Goal: Information Seeking & Learning: Learn about a topic

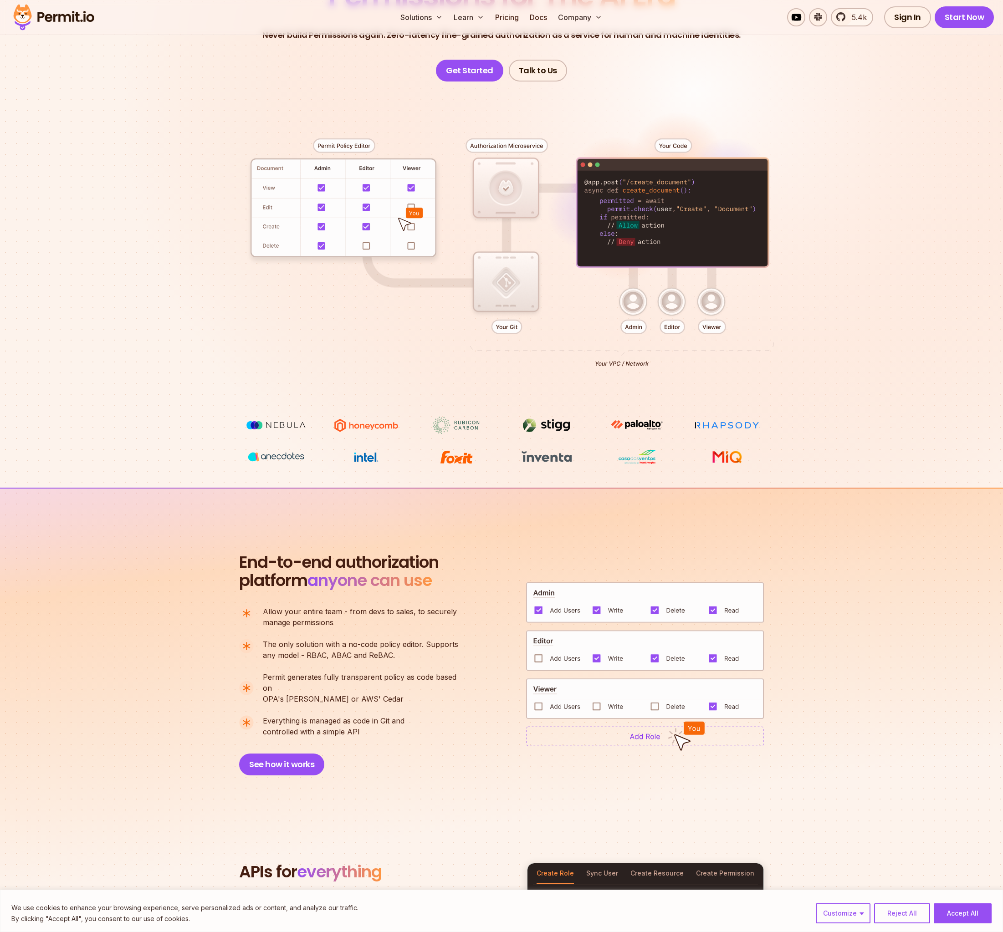
scroll to position [304, 0]
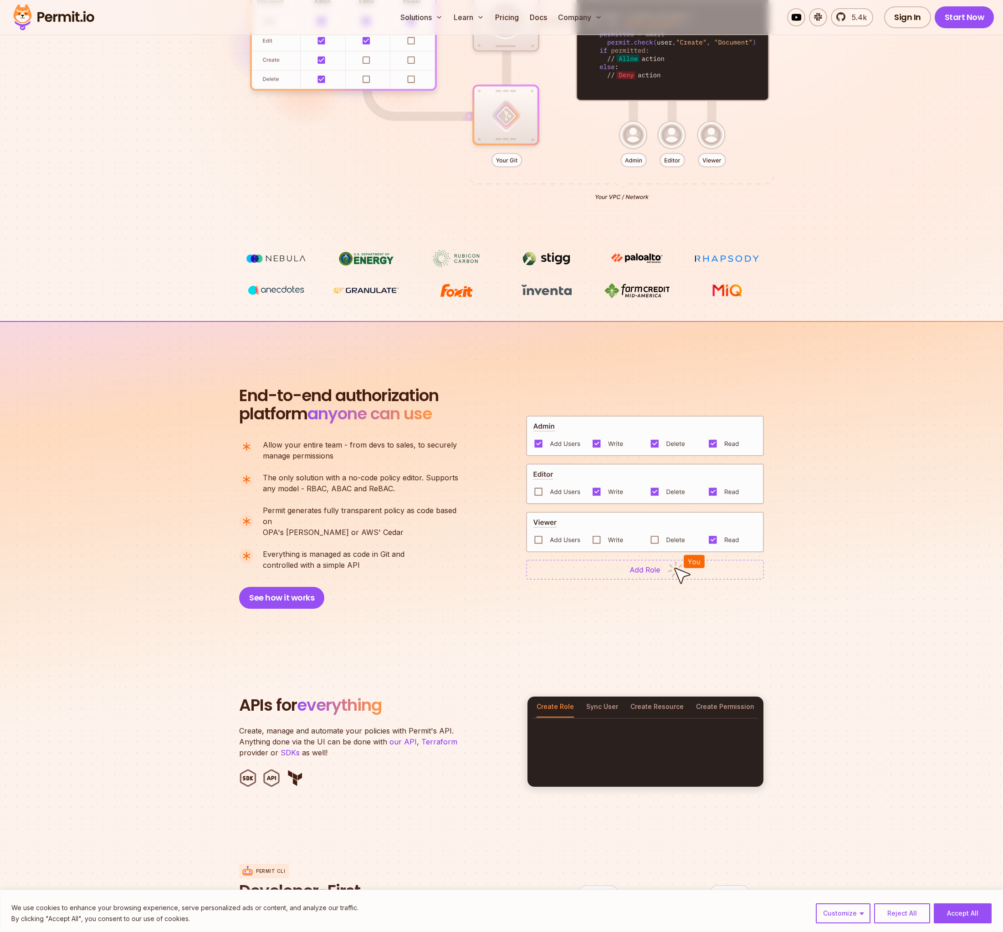
drag, startPoint x: 371, startPoint y: 560, endPoint x: 233, endPoint y: 387, distance: 221.9
click at [233, 387] on section "End-to-end authorization platform anyone can use A no-code authorization platfo…" at bounding box center [501, 486] width 1003 height 331
drag, startPoint x: 223, startPoint y: 384, endPoint x: 364, endPoint y: 556, distance: 222.3
click at [364, 556] on section "End-to-end authorization platform anyone can use A no-code authorization platfo…" at bounding box center [501, 486] width 1003 height 331
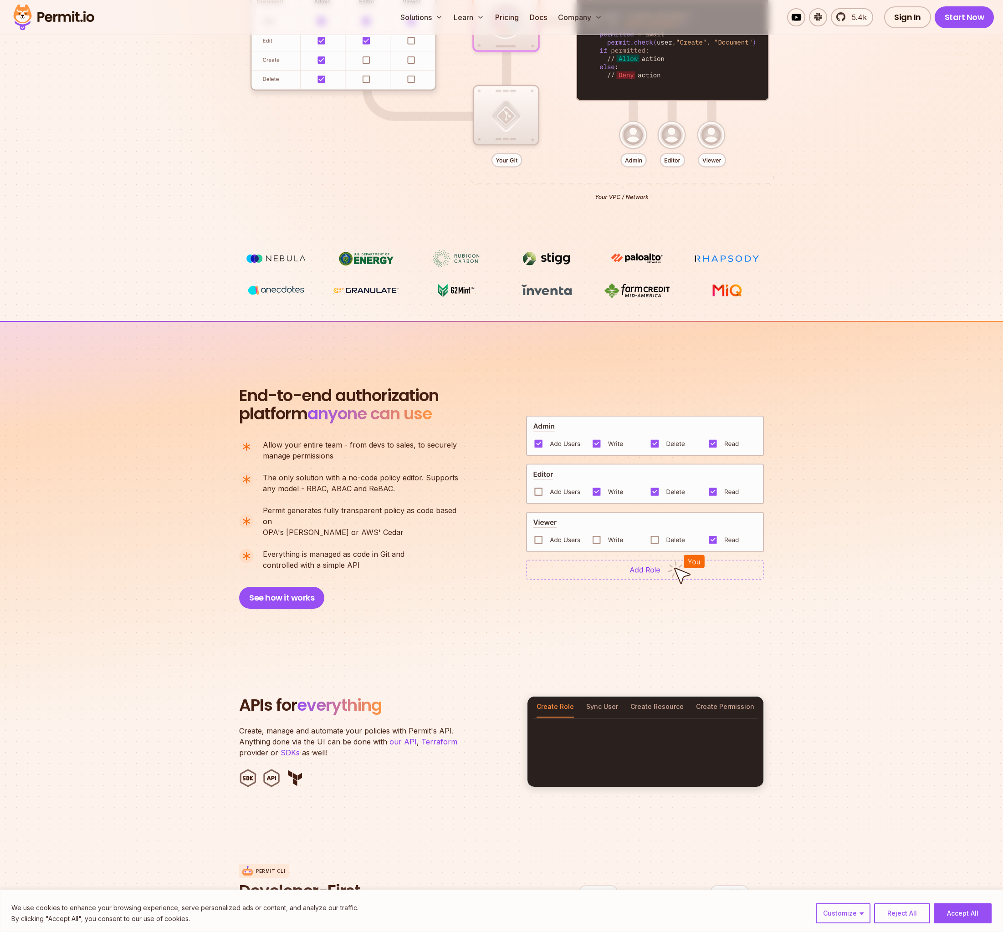
click at [364, 556] on p "Everything is managed as code in Git and controlled with a simple API" at bounding box center [334, 560] width 142 height 22
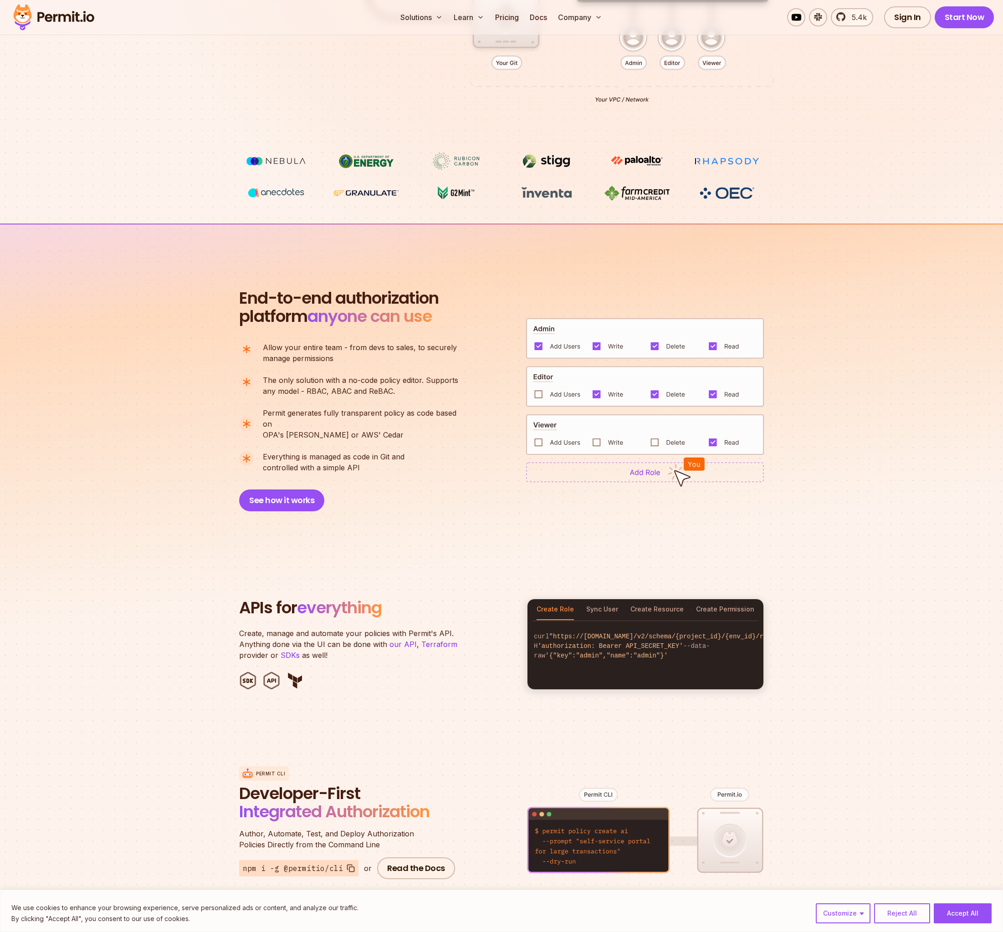
scroll to position [531, 0]
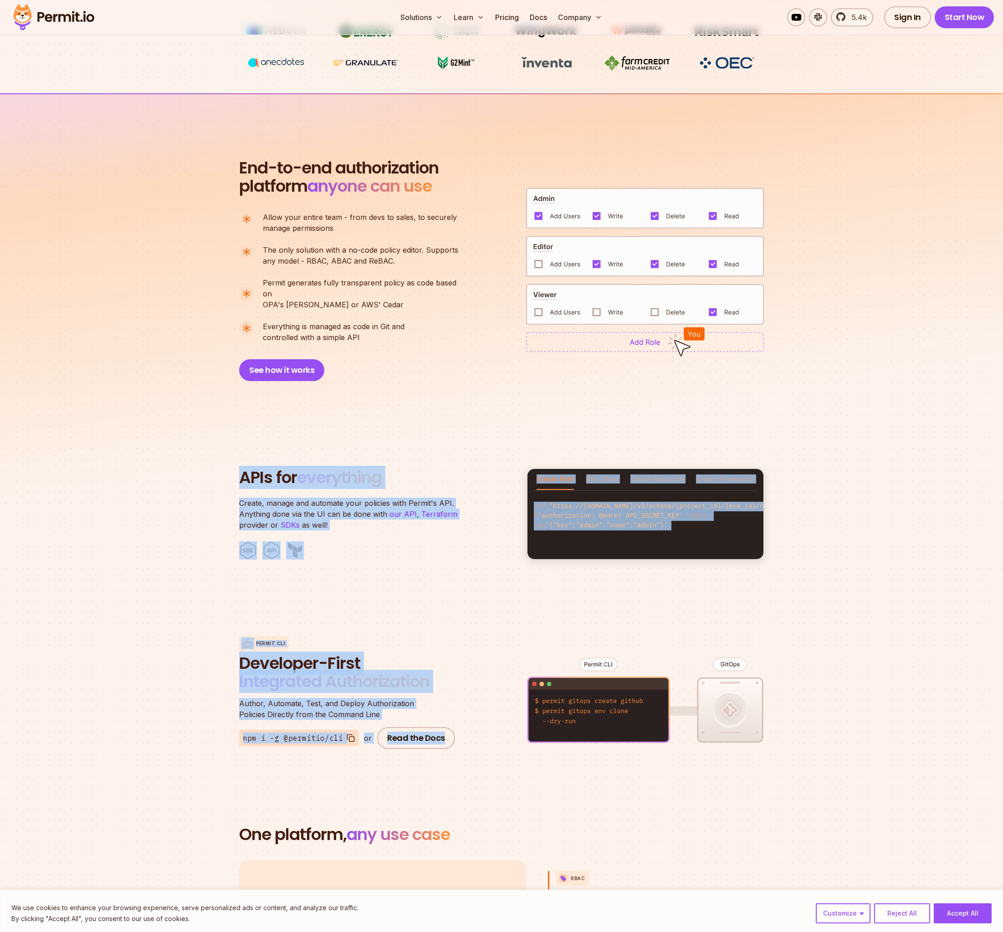
drag, startPoint x: 226, startPoint y: 465, endPoint x: 478, endPoint y: 753, distance: 382.4
click at [477, 753] on div "End-to-end authorization platform anyone can use A no-code authorization platfo…" at bounding box center [501, 437] width 1003 height 689
click at [478, 753] on div "Permit CLI Developer-First Integrated Authorization Author, Automate, Test, and…" at bounding box center [501, 692] width 525 height 179
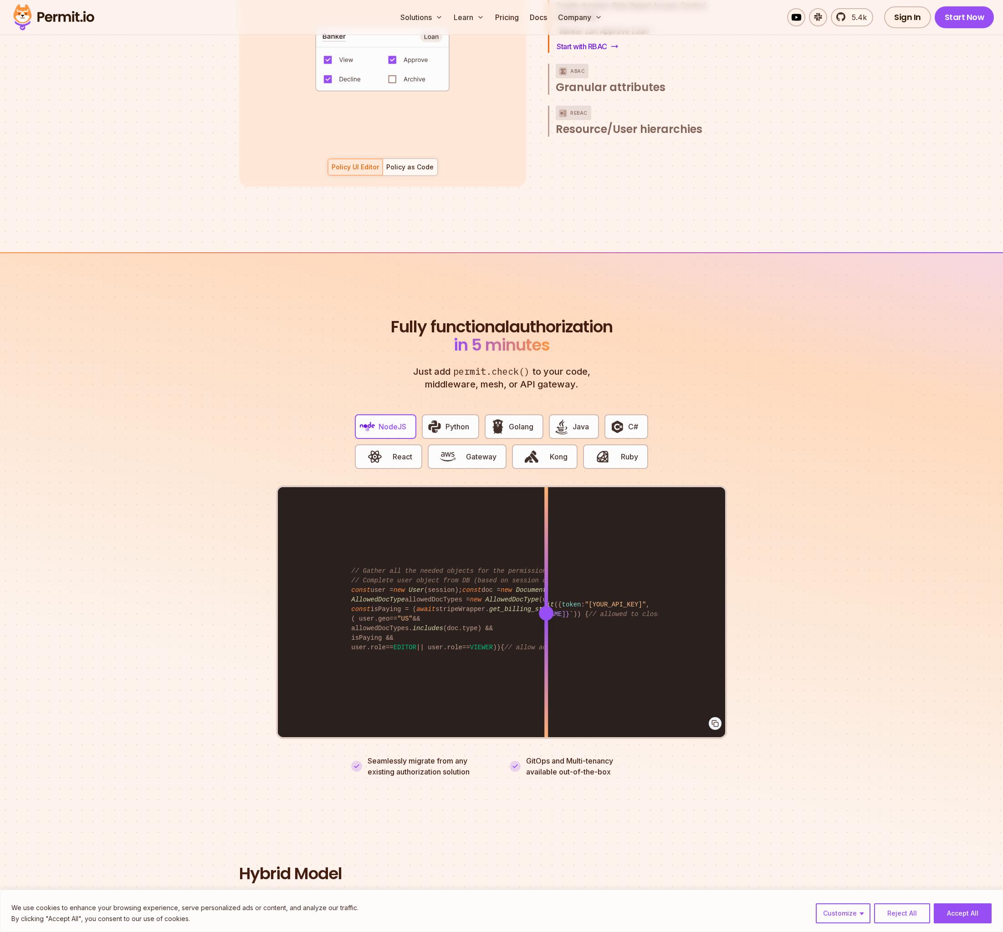
scroll to position [1442, 0]
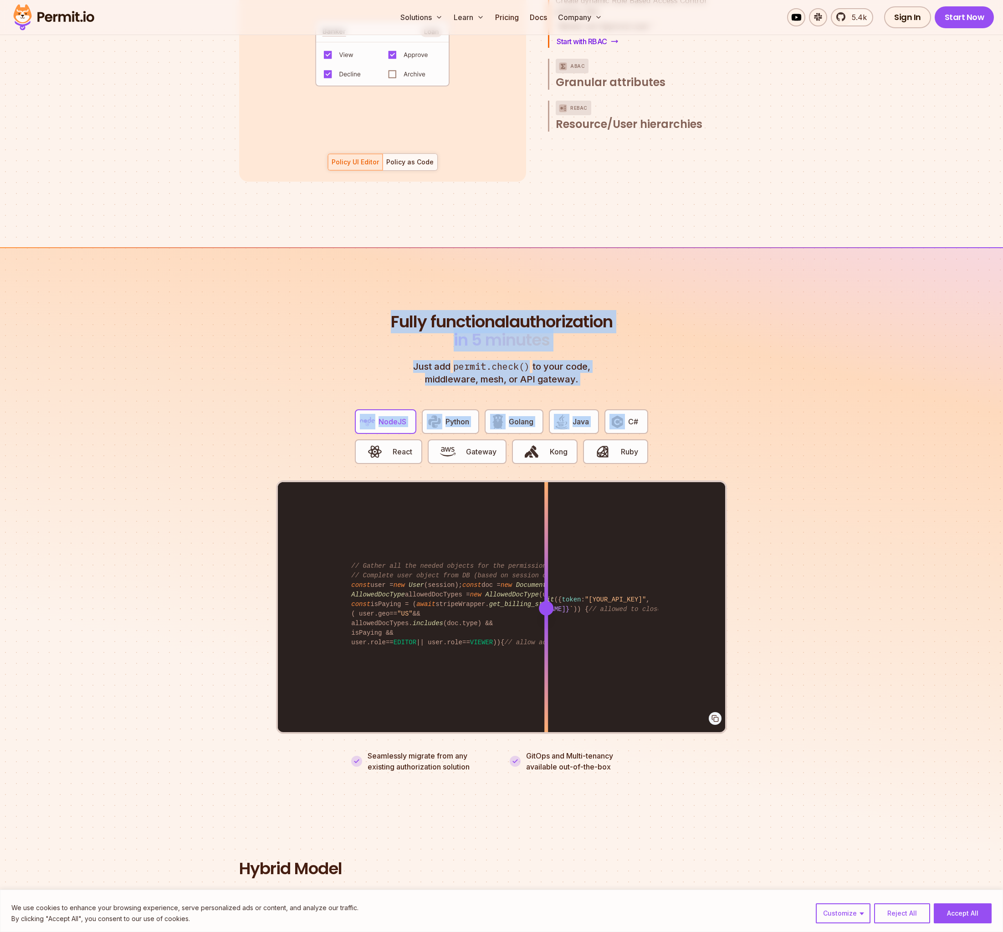
drag, startPoint x: 444, startPoint y: 318, endPoint x: 612, endPoint y: 377, distance: 179.0
click at [612, 377] on div "Fully functional authorization in 5 minutes Just add permit.check() to your cod…" at bounding box center [501, 542] width 451 height 459
click at [610, 386] on div "Homebrew Use setting With Permit NodeJS Python Golang Java C# React Gateway Kon…" at bounding box center [501, 560] width 451 height 348
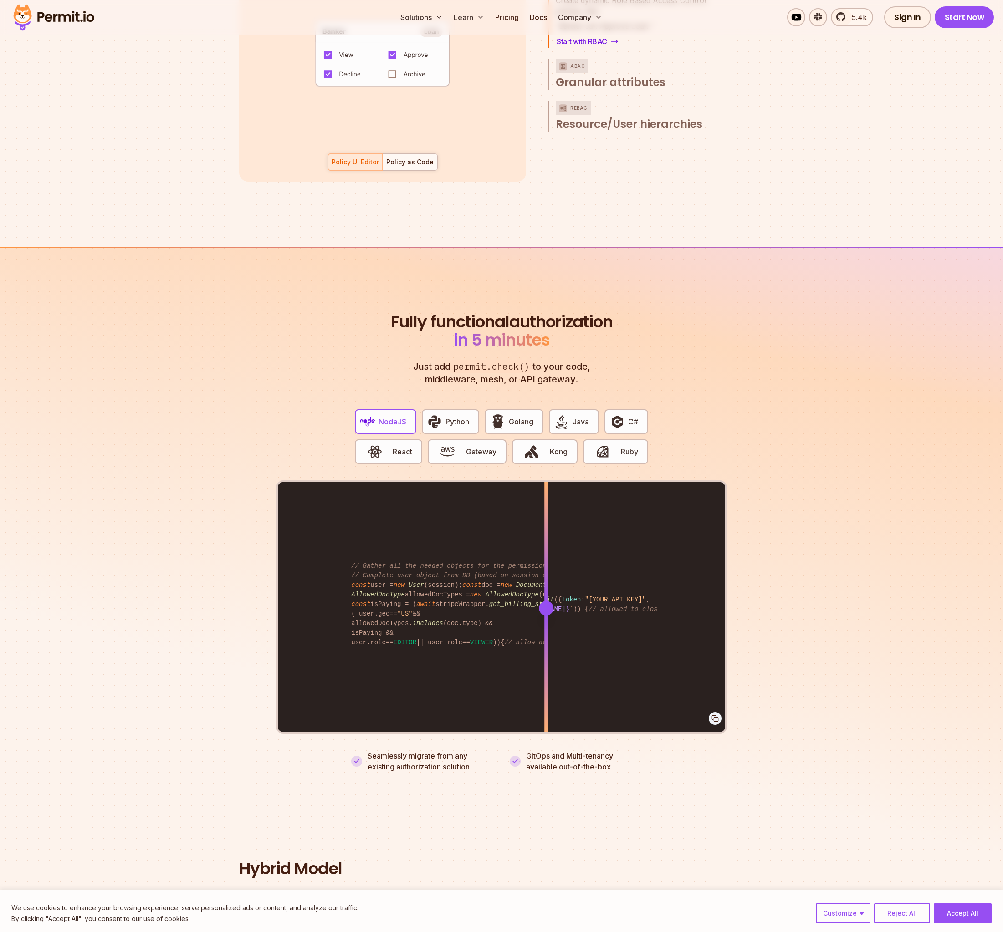
drag, startPoint x: 594, startPoint y: 368, endPoint x: 430, endPoint y: 304, distance: 175.6
click at [430, 313] on header "Fully functional authorization in 5 minutes Just add permit.check() to your cod…" at bounding box center [501, 349] width 226 height 73
click at [428, 313] on h2 "Fully functional authorization in 5 minutes" at bounding box center [501, 331] width 226 height 36
drag, startPoint x: 417, startPoint y: 305, endPoint x: 602, endPoint y: 367, distance: 195.1
click at [602, 367] on header "Fully functional authorization in 5 minutes Just add permit.check() to your cod…" at bounding box center [501, 349] width 226 height 73
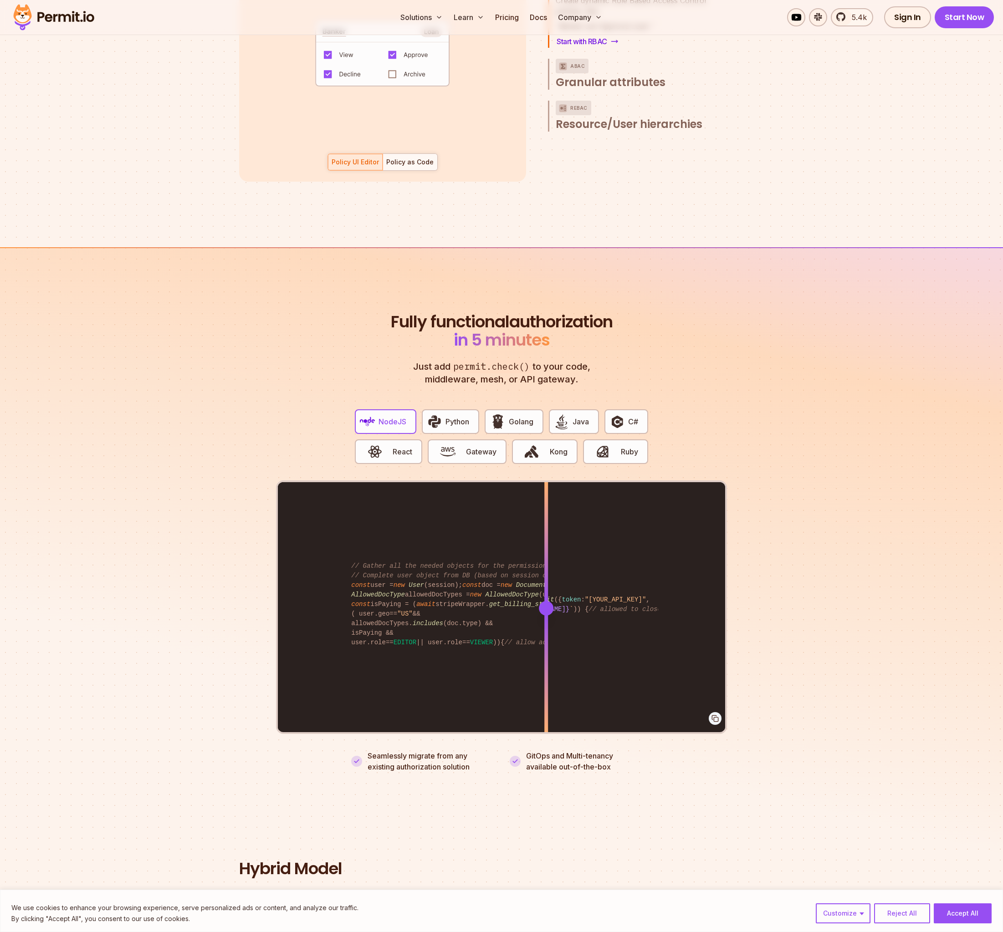
click at [602, 367] on header "Fully functional authorization in 5 minutes Just add permit.check() to your cod…" at bounding box center [501, 349] width 226 height 73
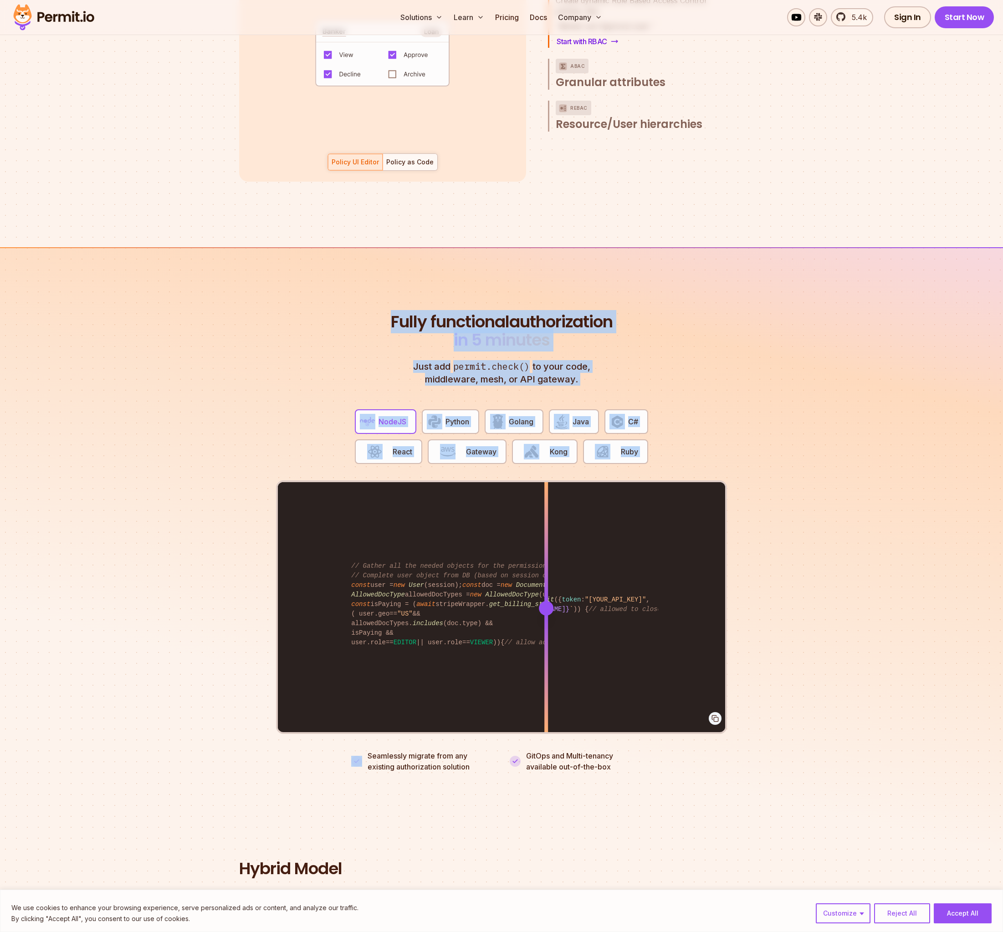
drag, startPoint x: 680, startPoint y: 447, endPoint x: 406, endPoint y: 306, distance: 307.9
click at [412, 313] on div "Fully functional authorization in 5 minutes Just add permit.check() to your cod…" at bounding box center [501, 542] width 451 height 459
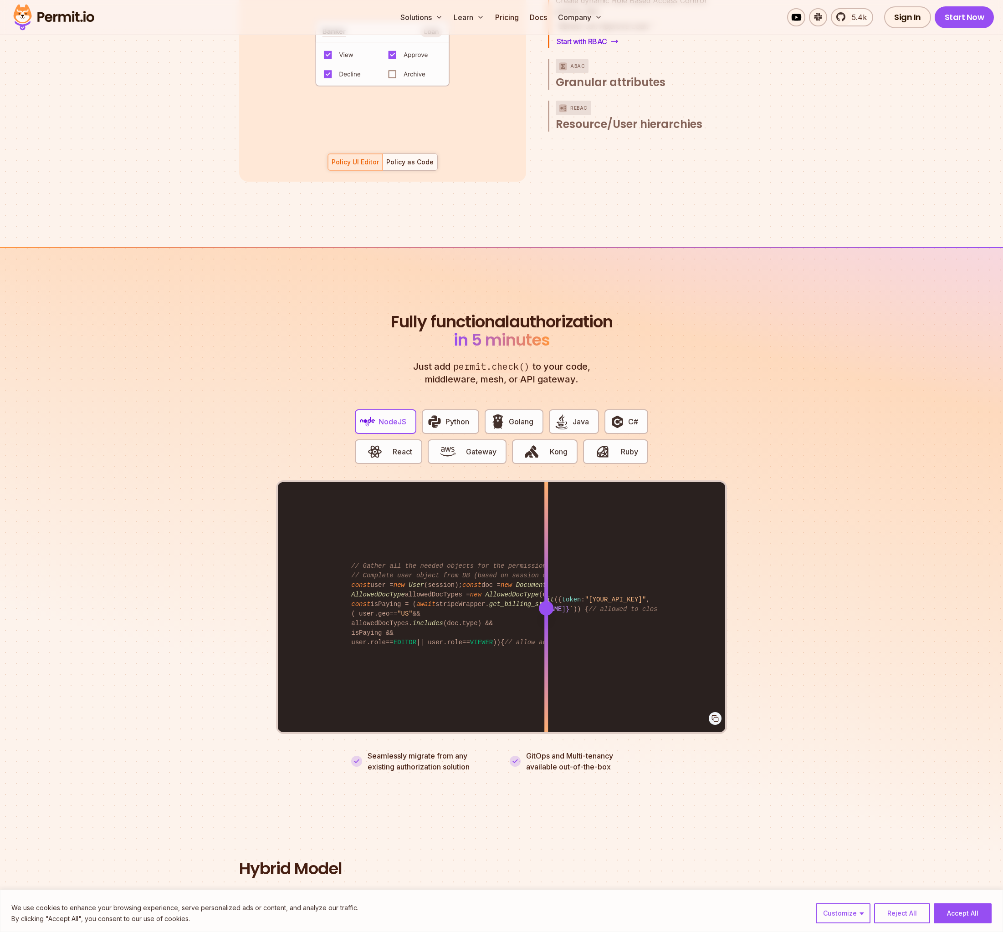
click at [406, 313] on h2 "Fully functional authorization in 5 minutes" at bounding box center [501, 331] width 226 height 36
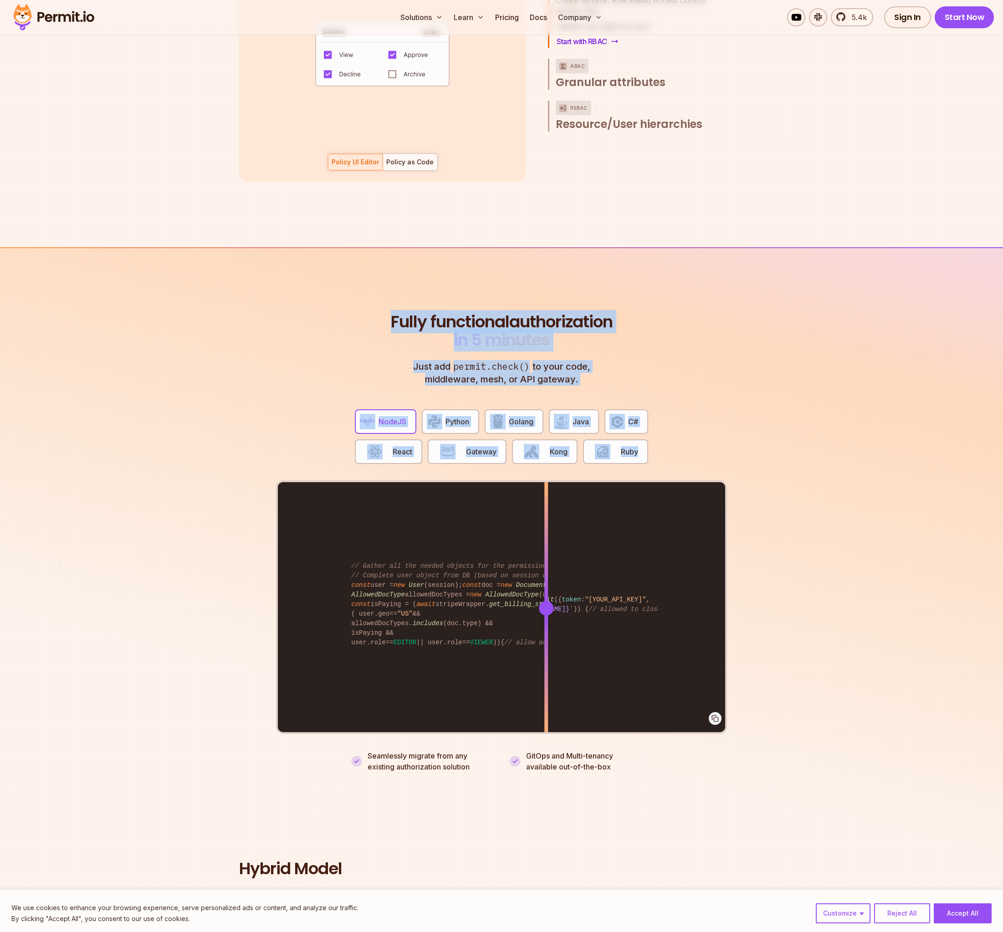
drag, startPoint x: 393, startPoint y: 305, endPoint x: 668, endPoint y: 444, distance: 308.5
click at [668, 444] on div "Fully functional authorization in 5 minutes Just add permit.check() to your cod…" at bounding box center [501, 542] width 451 height 459
click at [668, 444] on div "NodeJS Python Golang Java C# React Gateway Kong Ruby // Gather all the needed o…" at bounding box center [501, 568] width 451 height 332
drag, startPoint x: 704, startPoint y: 444, endPoint x: 422, endPoint y: 295, distance: 319.6
click at [423, 295] on section "Fully functional authorization in 5 minutes Just add permit.check() to your cod…" at bounding box center [501, 531] width 1003 height 569
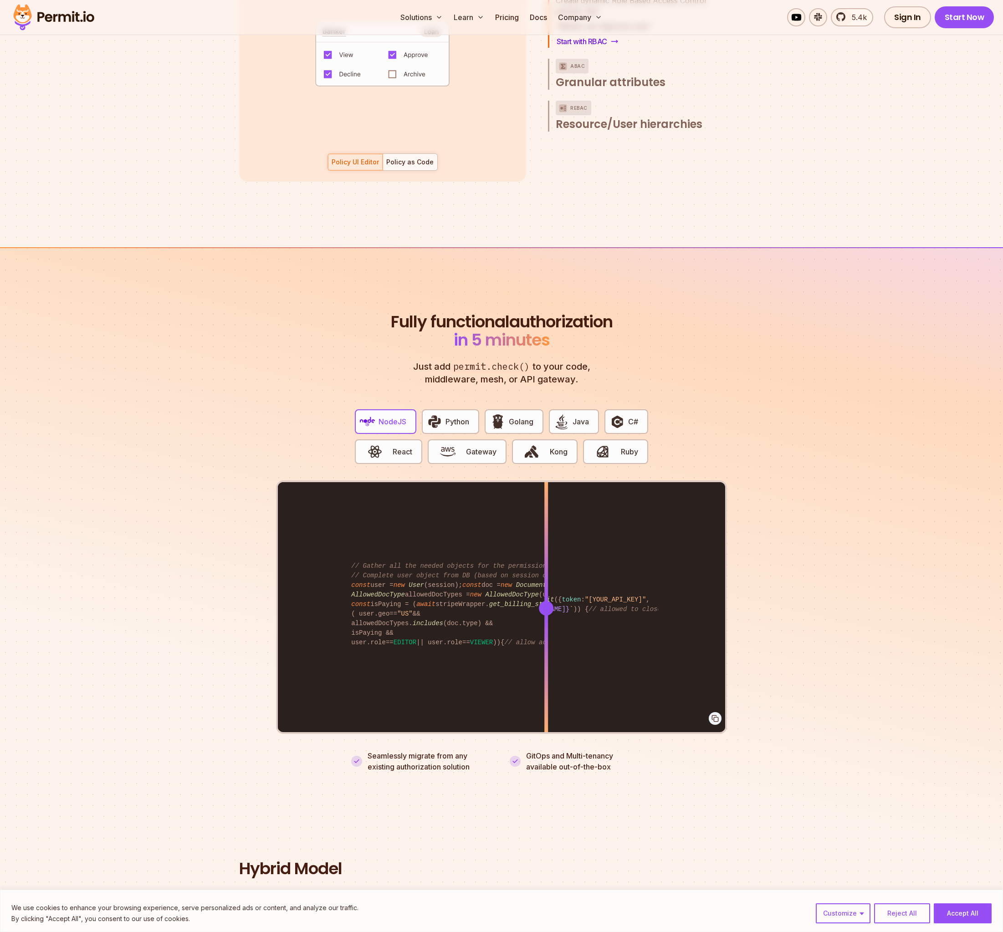
click at [422, 295] on section "Fully functional authorization in 5 minutes Just add permit.check() to your cod…" at bounding box center [501, 531] width 1003 height 569
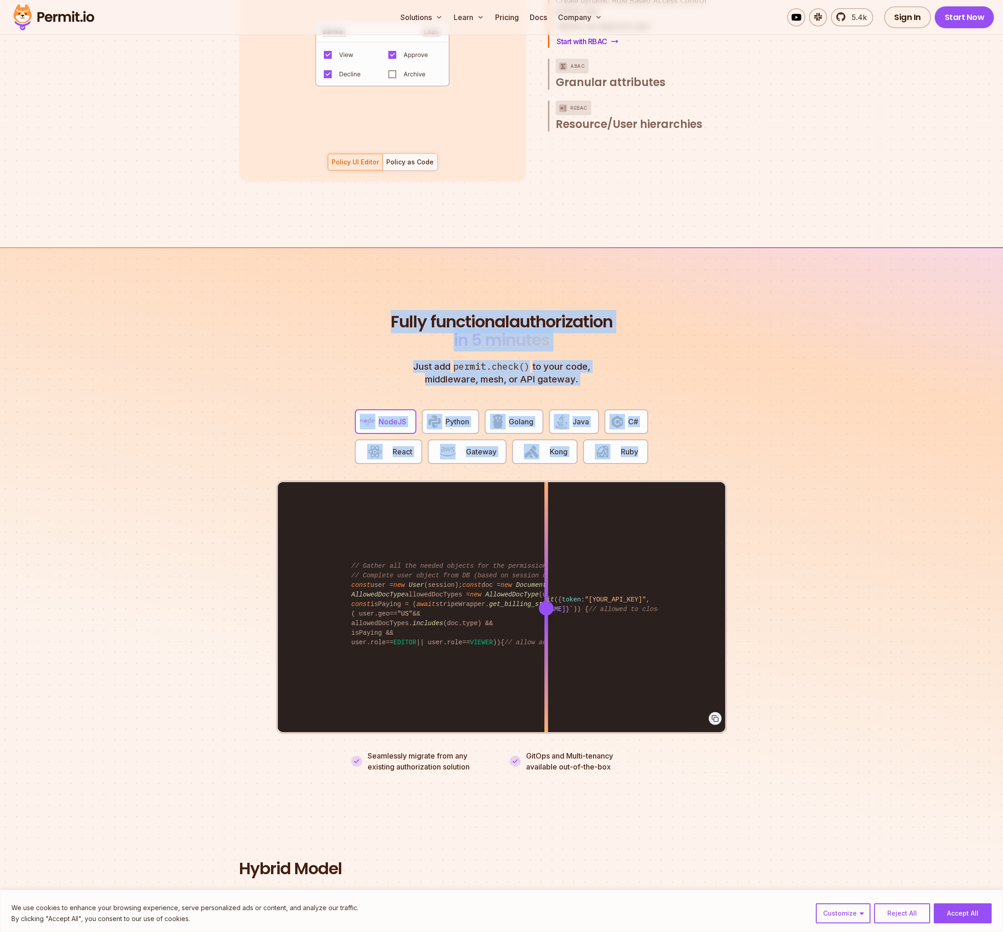
drag, startPoint x: 419, startPoint y: 313, endPoint x: 667, endPoint y: 447, distance: 281.8
click at [667, 447] on section "Fully functional authorization in 5 minutes Just add permit.check() to your cod…" at bounding box center [501, 531] width 1003 height 569
click at [667, 447] on div "NodeJS Python Golang Java C# React Gateway Kong Ruby // Gather all the needed o…" at bounding box center [501, 568] width 451 height 332
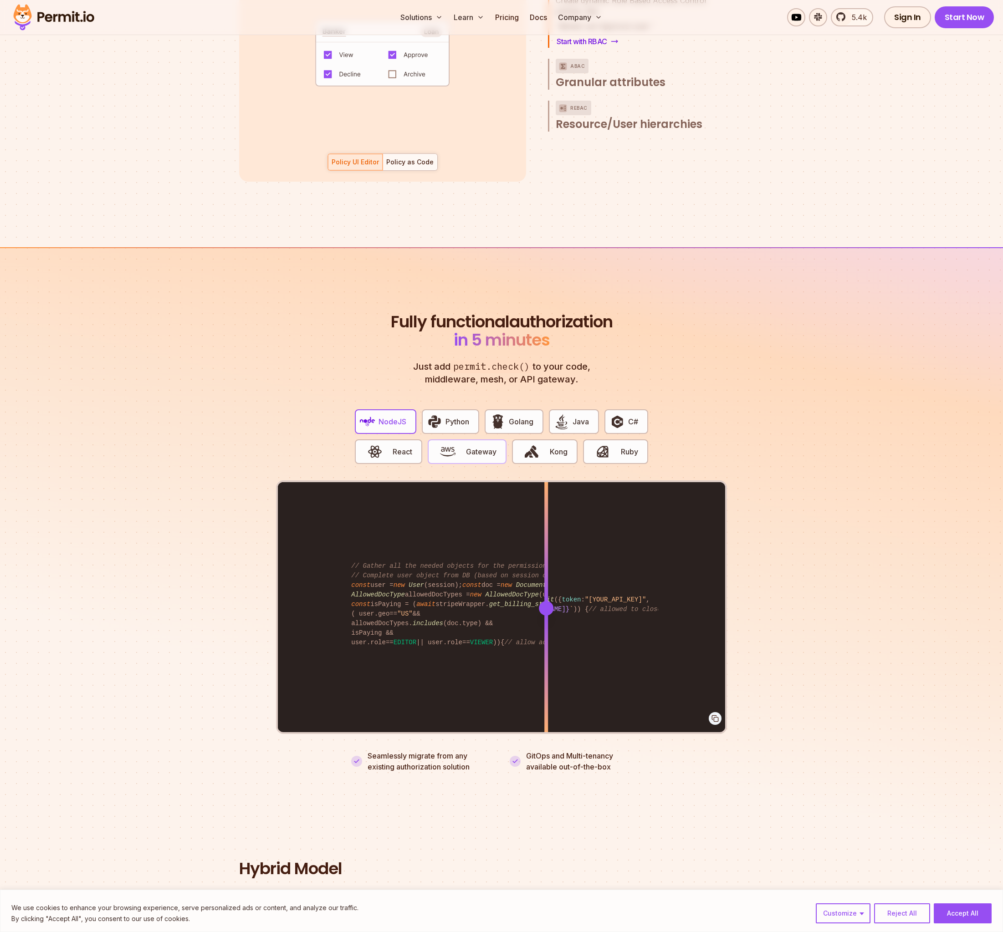
click at [482, 446] on span "Gateway" at bounding box center [481, 451] width 31 height 11
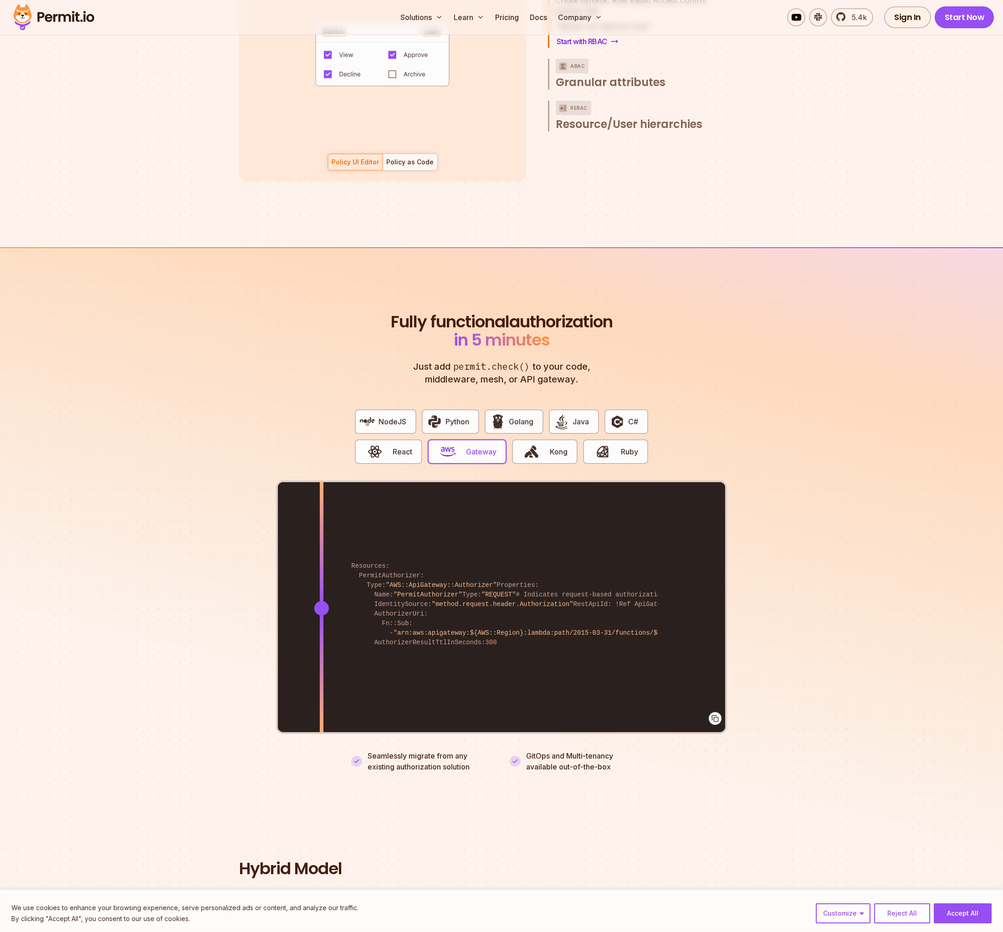
drag, startPoint x: 541, startPoint y: 598, endPoint x: 321, endPoint y: 601, distance: 219.5
click at [321, 601] on div at bounding box center [321, 608] width 15 height 15
click at [640, 632] on div "Resources: PermitAuthorizer: Type: "AWS::ApiGateway::Authorizer" Properties: Na…" at bounding box center [501, 607] width 447 height 251
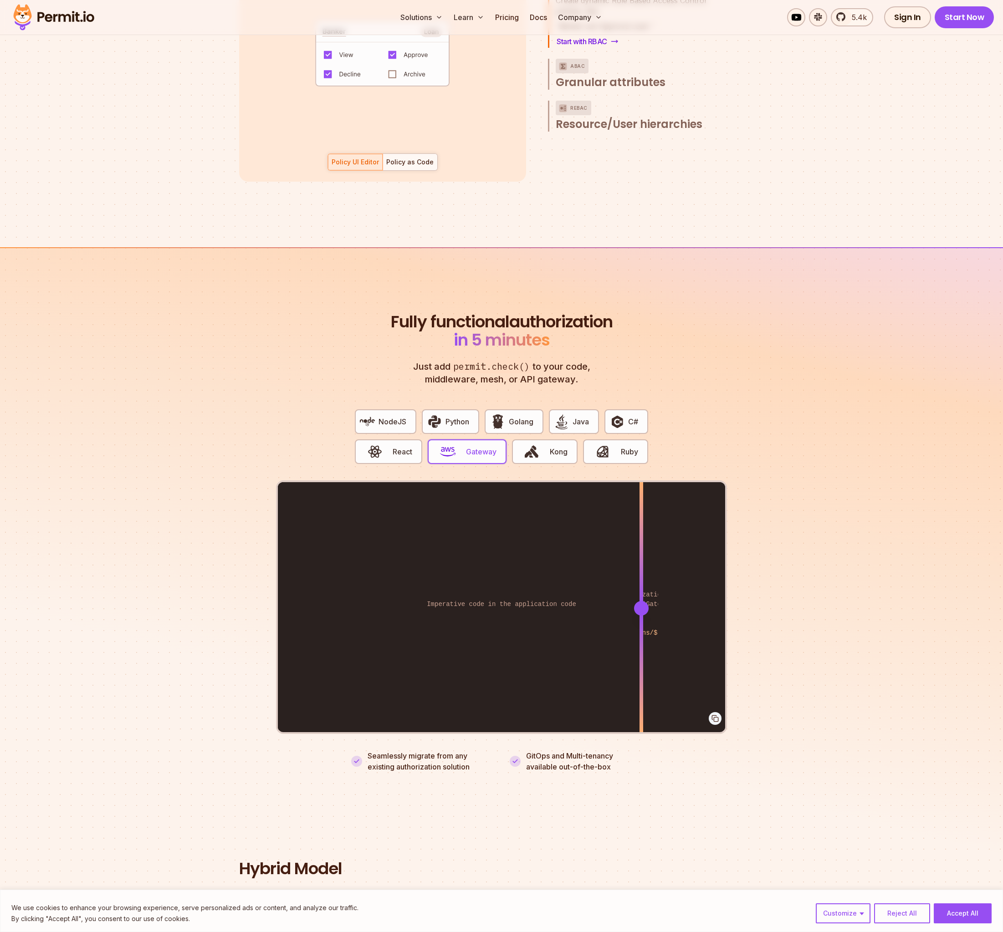
drag, startPoint x: 636, startPoint y: 630, endPoint x: 641, endPoint y: 630, distance: 5.5
click at [641, 630] on div "Resources: PermitAuthorizer: Type: "AWS::ApiGateway::Authorizer" Properties: Na…" at bounding box center [501, 607] width 447 height 251
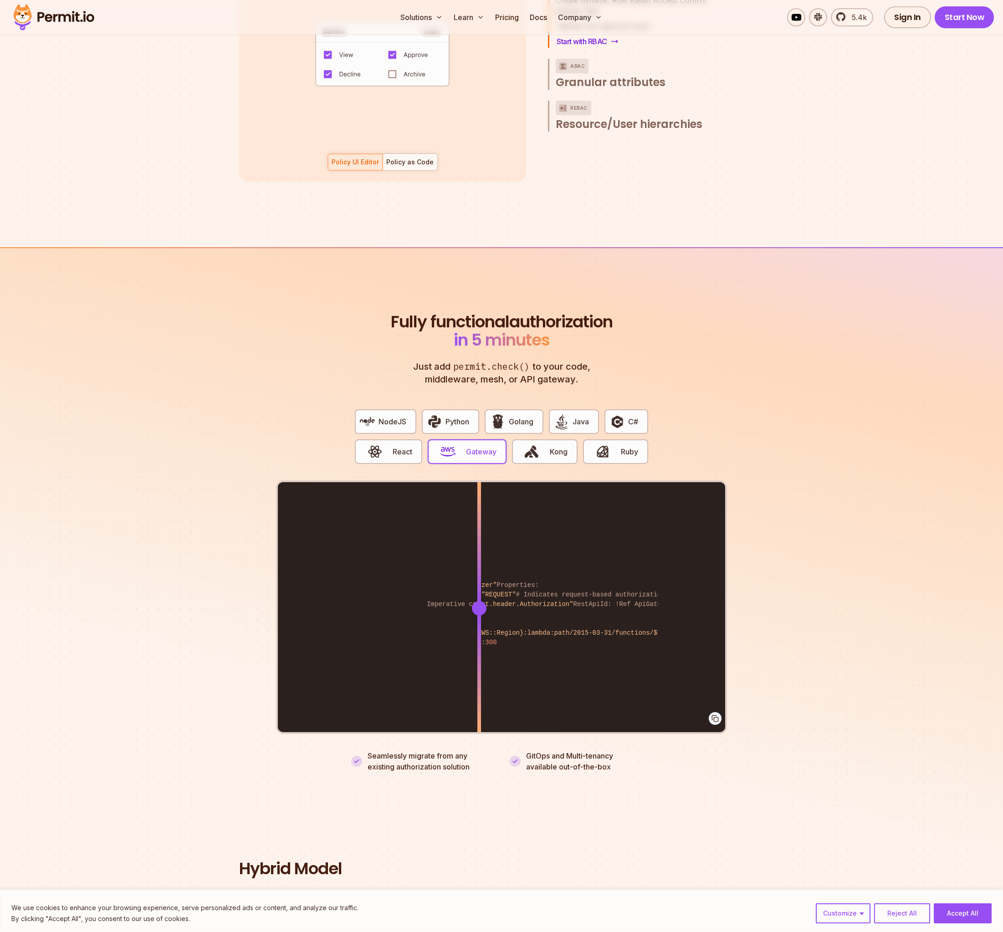
drag, startPoint x: 641, startPoint y: 630, endPoint x: 368, endPoint y: 621, distance: 272.9
click at [477, 619] on div at bounding box center [479, 671] width 4 height 126
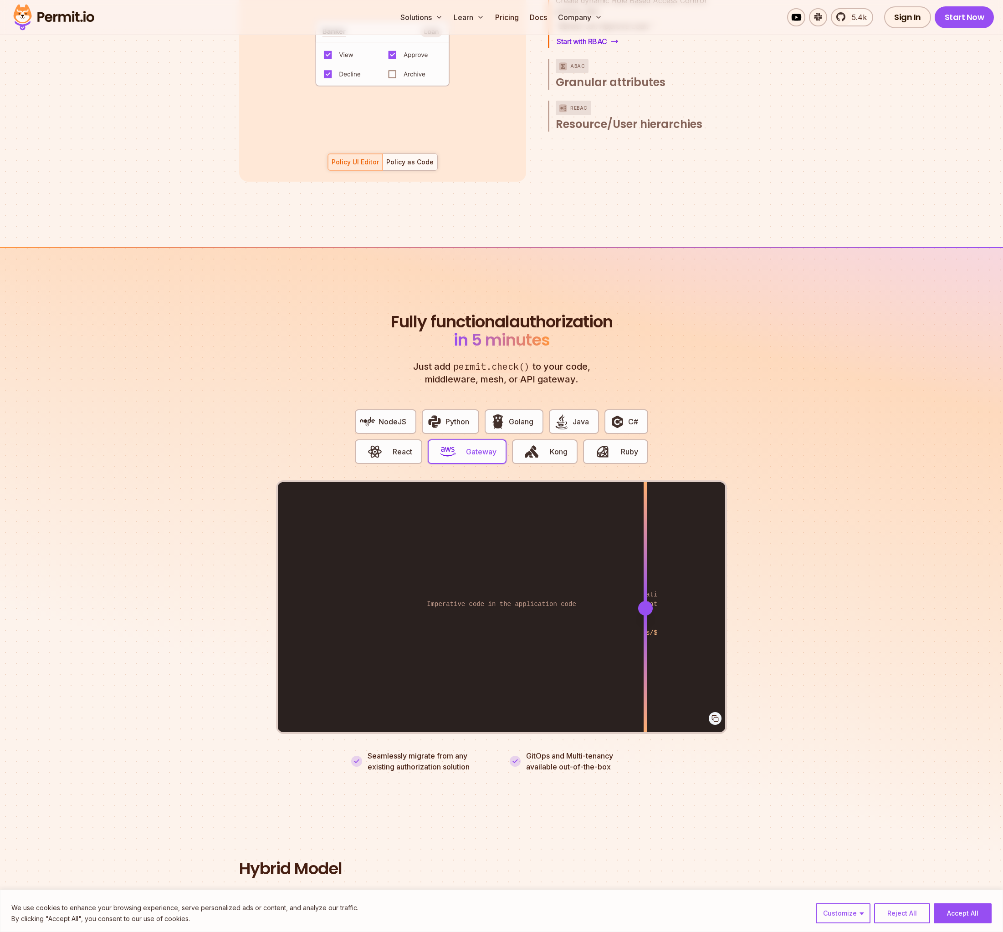
drag, startPoint x: 613, startPoint y: 627, endPoint x: 366, endPoint y: 623, distance: 246.8
click at [366, 623] on div "Resources: PermitAuthorizer: Type: "AWS::ApiGateway::Authorizer" Properties: Na…" at bounding box center [501, 607] width 447 height 251
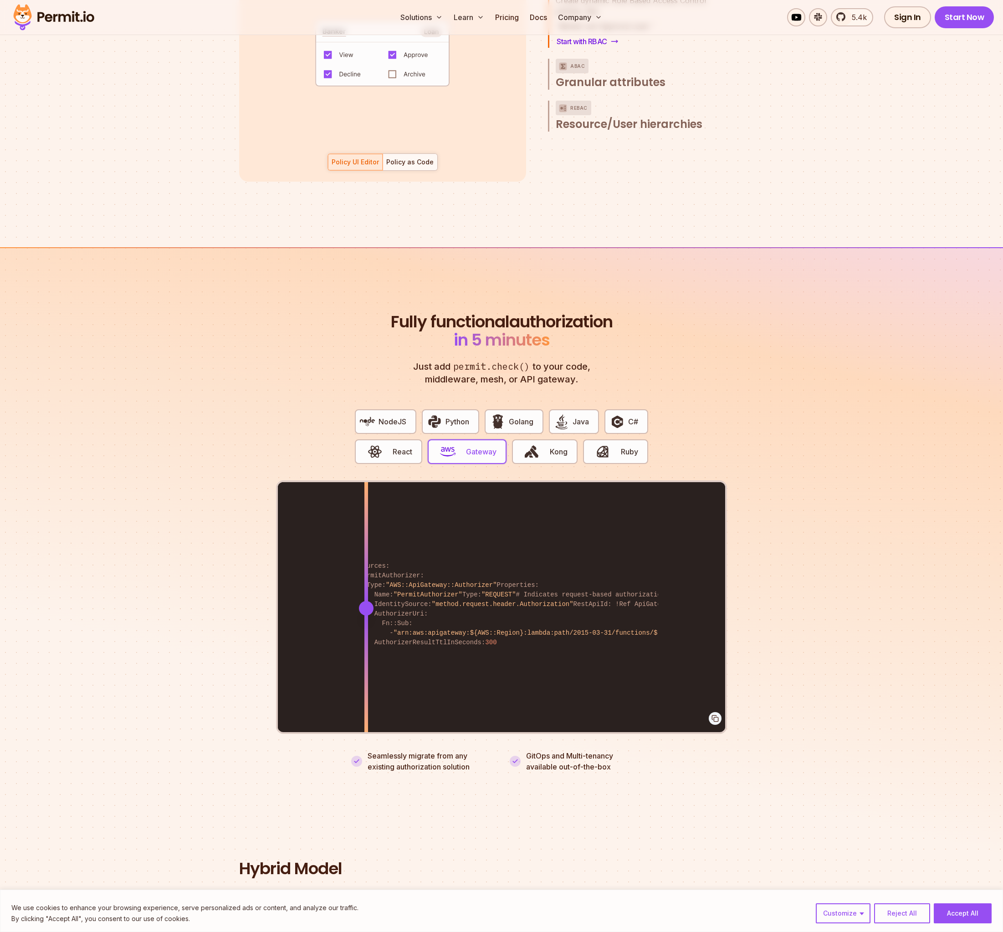
click at [465, 632] on div "Resources: PermitAuthorizer: Type: "AWS::ApiGateway::Authorizer" Properties: Na…" at bounding box center [501, 607] width 447 height 251
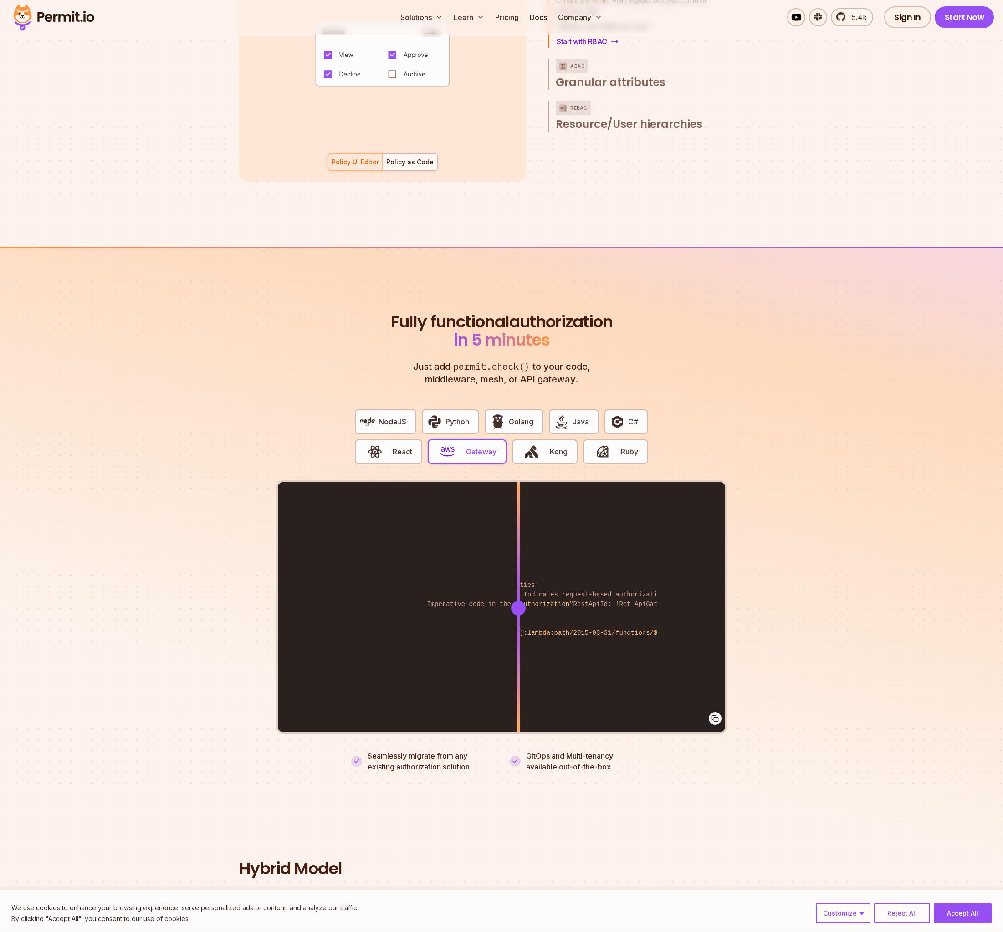
drag, startPoint x: 464, startPoint y: 592, endPoint x: 552, endPoint y: 605, distance: 88.8
click at [520, 609] on div at bounding box center [518, 607] width 4 height 251
click at [392, 444] on button "React" at bounding box center [388, 451] width 67 height 25
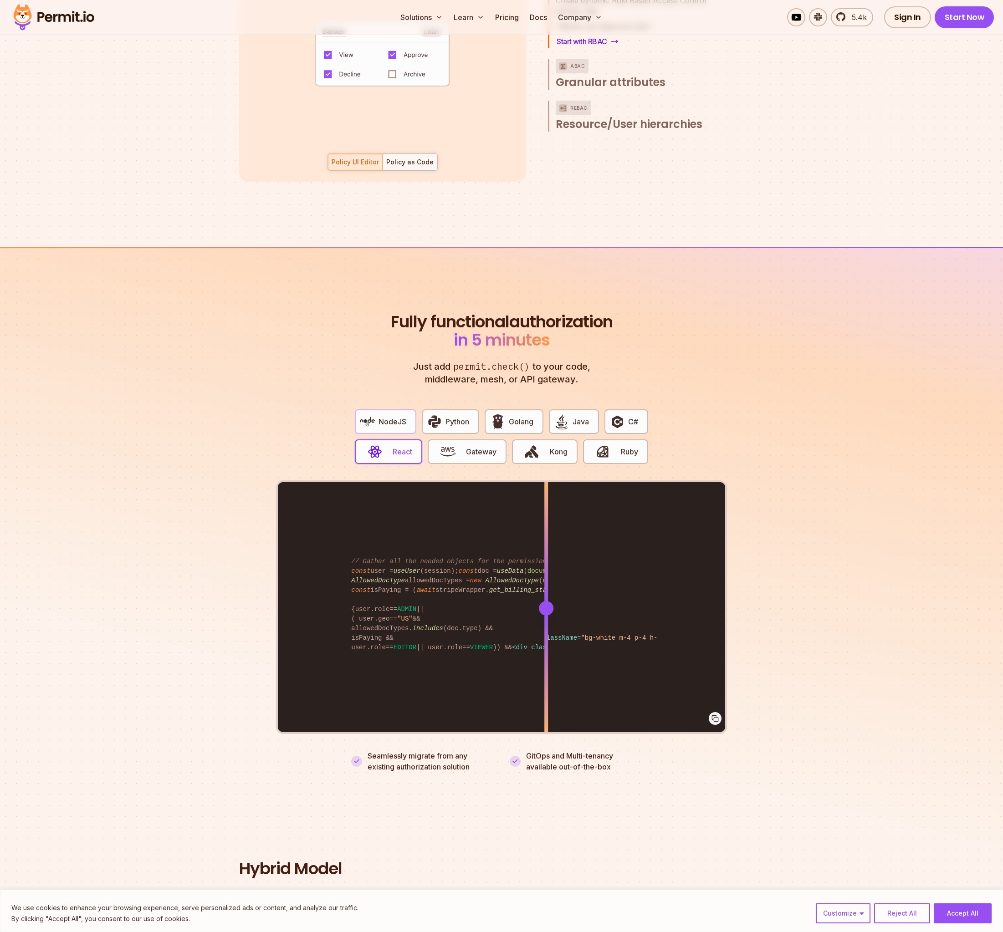
click at [387, 416] on span "NodeJS" at bounding box center [392, 421] width 28 height 11
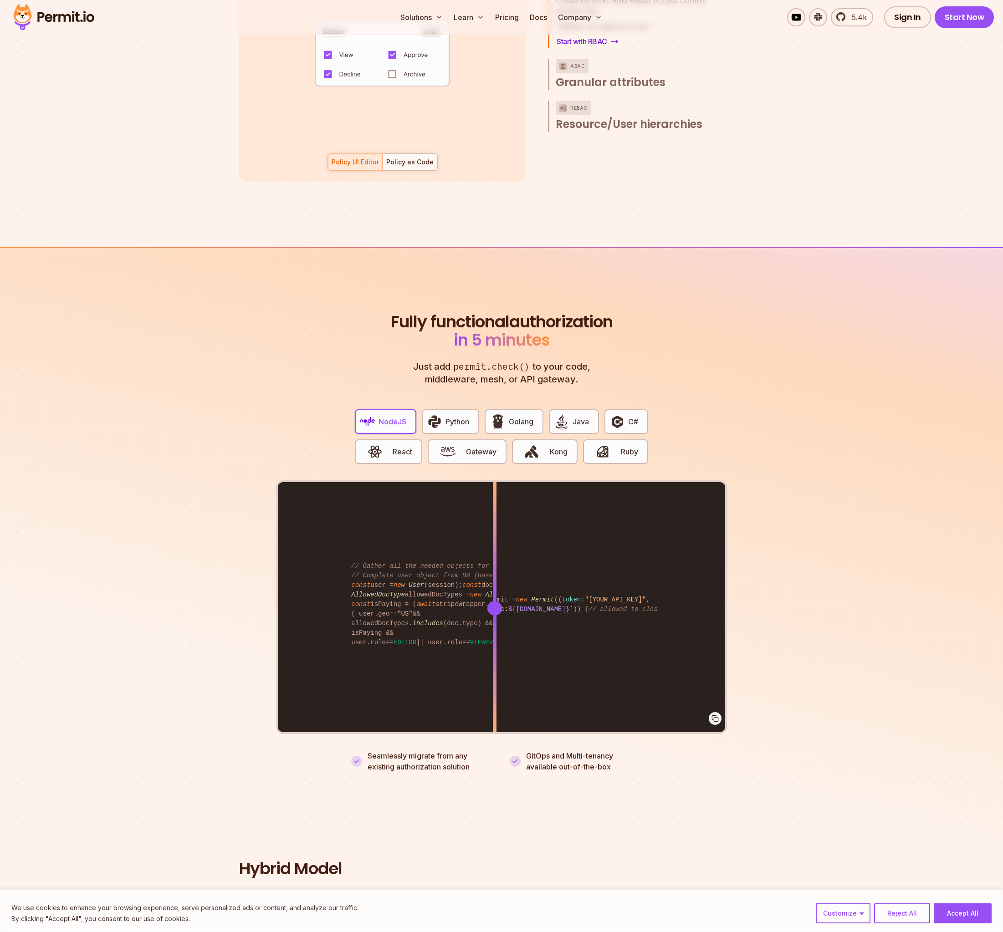
drag, startPoint x: 542, startPoint y: 597, endPoint x: 474, endPoint y: 480, distance: 135.0
click at [488, 602] on div at bounding box center [494, 608] width 15 height 15
click at [573, 416] on span "Java" at bounding box center [580, 421] width 16 height 11
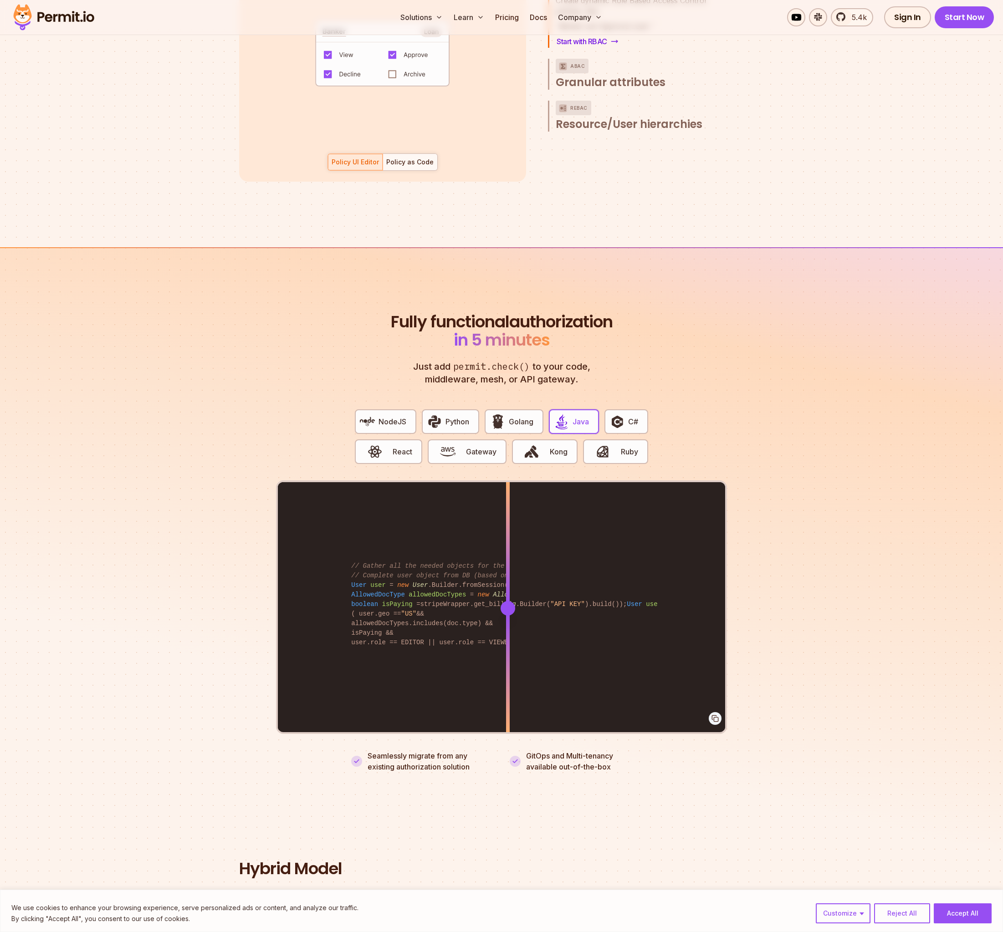
drag, startPoint x: 542, startPoint y: 594, endPoint x: 507, endPoint y: 576, distance: 39.1
click at [507, 576] on div at bounding box center [508, 607] width 4 height 251
click at [631, 416] on span "C#" at bounding box center [633, 421] width 10 height 11
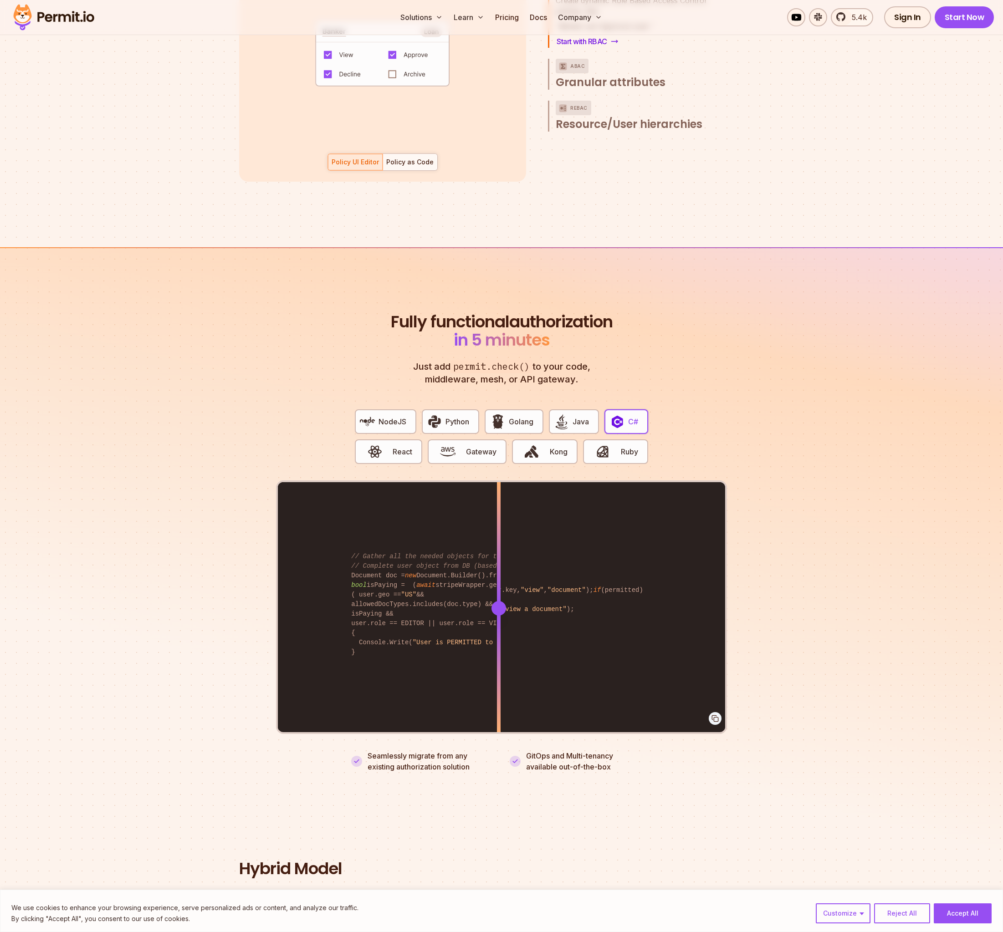
drag, startPoint x: 551, startPoint y: 597, endPoint x: 506, endPoint y: 596, distance: 44.2
click at [506, 601] on div at bounding box center [498, 608] width 15 height 15
click at [610, 447] on img "button" at bounding box center [602, 451] width 15 height 15
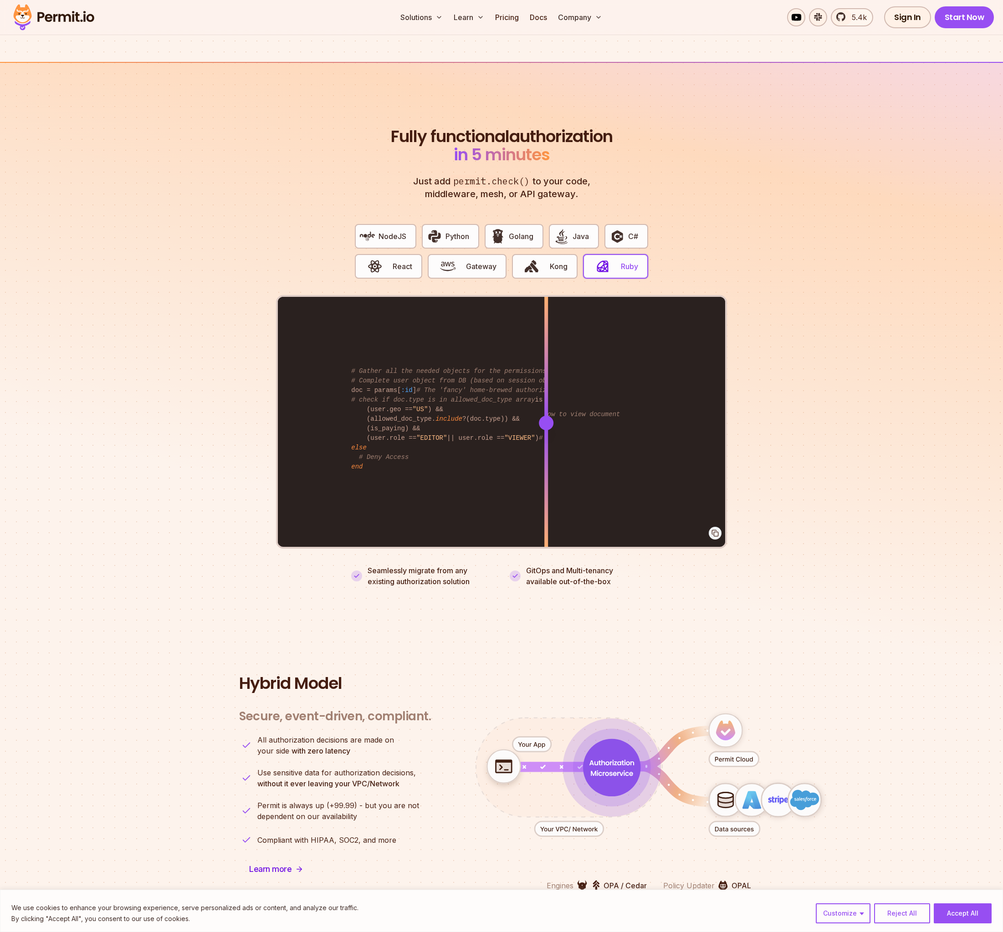
scroll to position [1745, 0]
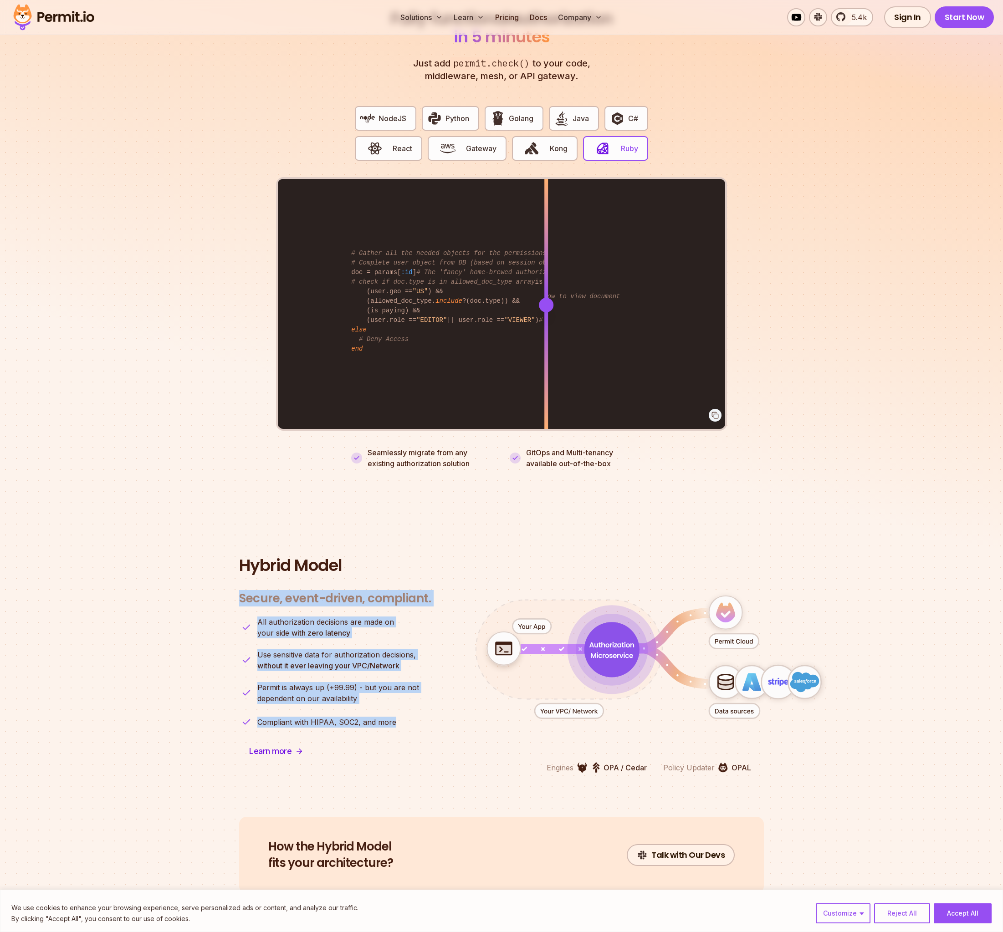
drag, startPoint x: 404, startPoint y: 712, endPoint x: 228, endPoint y: 545, distance: 242.9
click at [228, 567] on section "Hybrid Model Secure, event-driven, compliant. Engines OPA / Cedar Policy Update…" at bounding box center [501, 665] width 1003 height 304
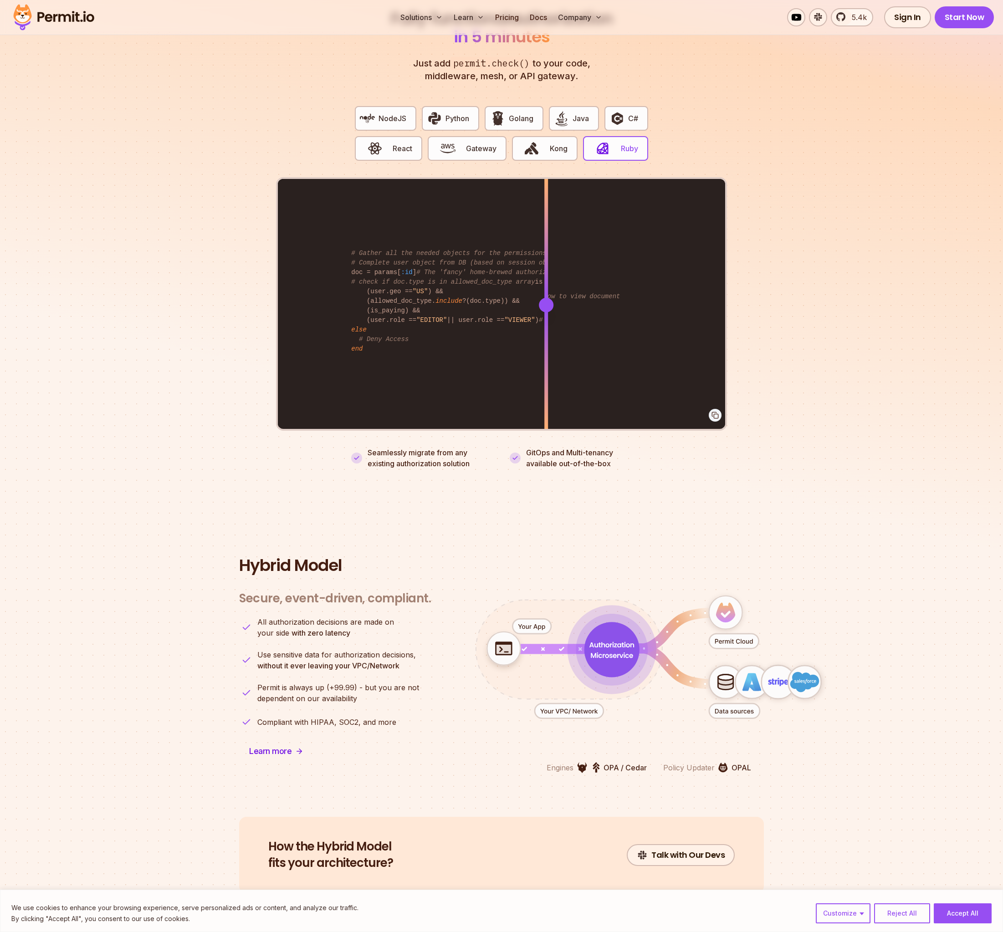
click at [228, 545] on section "Hybrid Model Secure, event-driven, compliant. Engines OPA / Cedar Policy Update…" at bounding box center [501, 665] width 1003 height 304
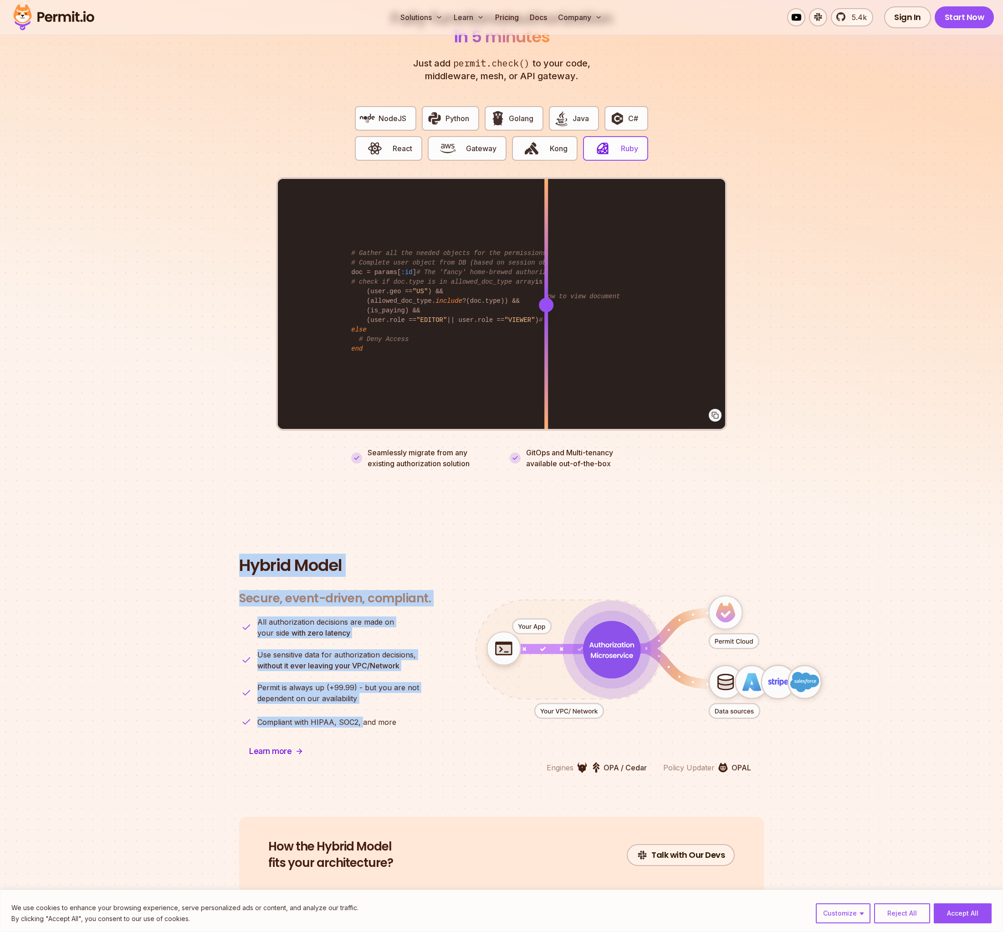
drag, startPoint x: 219, startPoint y: 555, endPoint x: 360, endPoint y: 741, distance: 234.3
click at [360, 741] on section "Hybrid Model Secure, event-driven, compliant. Engines OPA / Cedar Policy Update…" at bounding box center [501, 665] width 1003 height 304
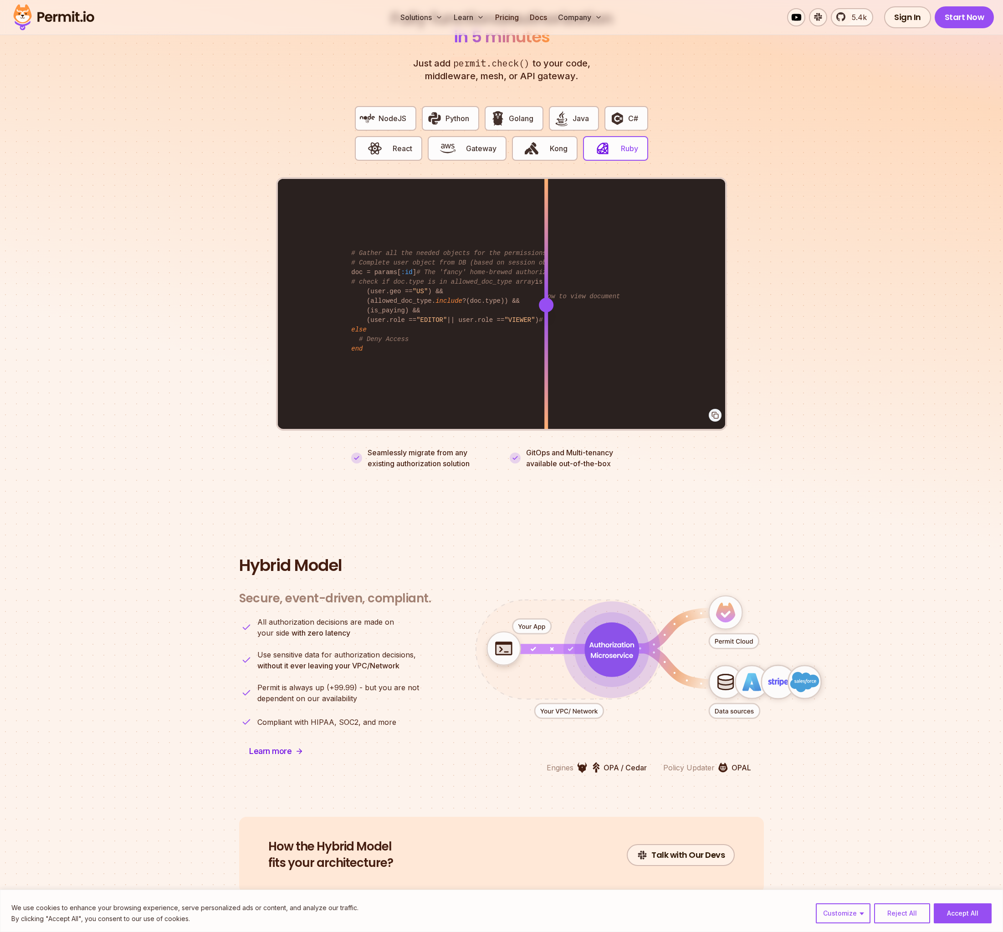
click at [371, 717] on p "Compliant with HIPAA, SOC2, and more" at bounding box center [326, 722] width 139 height 11
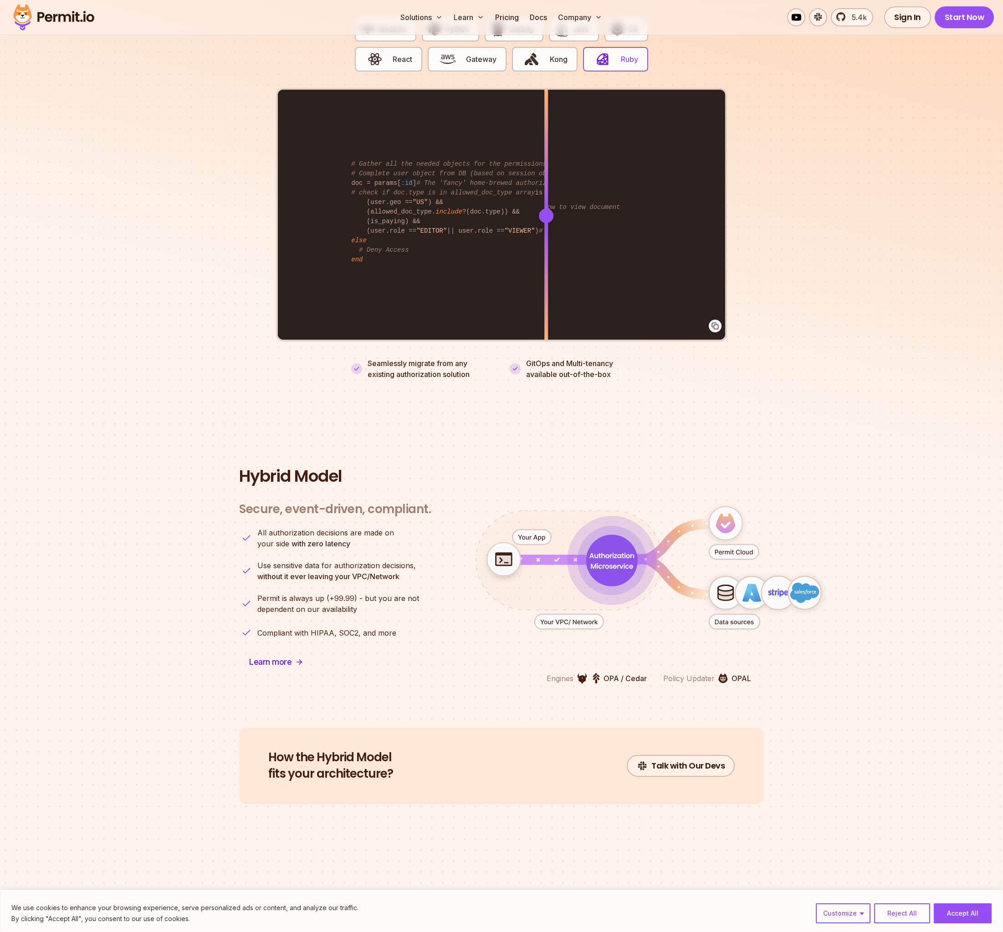
scroll to position [1897, 0]
